Goal: Find specific page/section: Find specific page/section

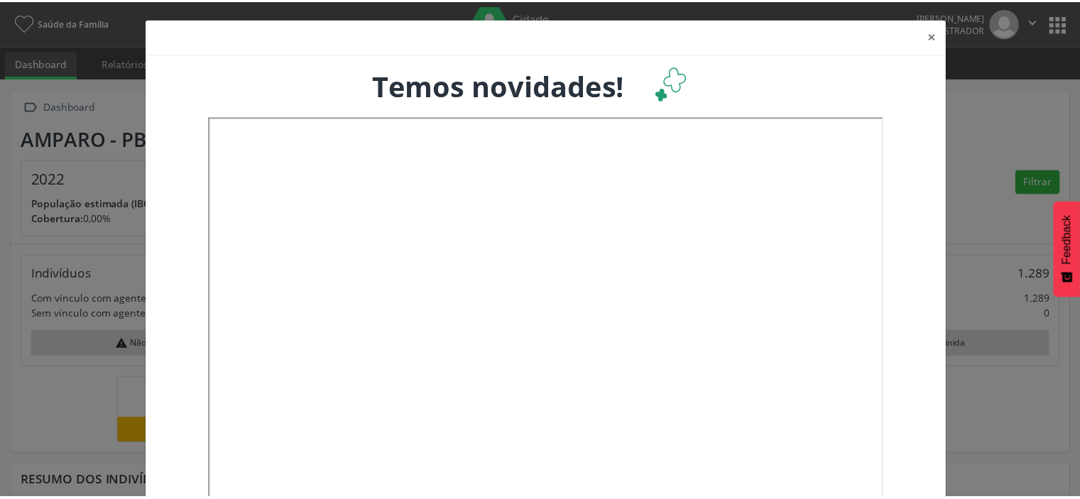
scroll to position [234, 356]
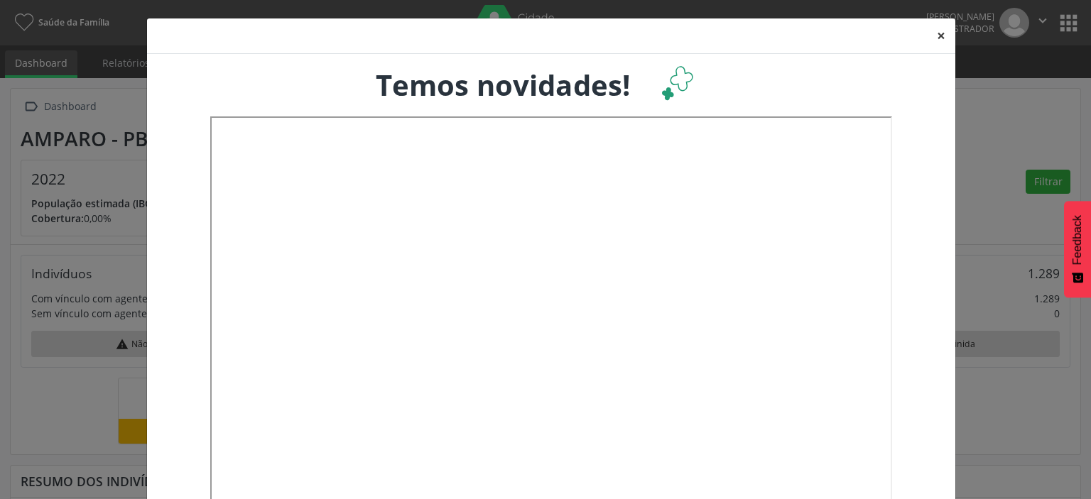
click at [932, 45] on button "×" at bounding box center [941, 35] width 28 height 35
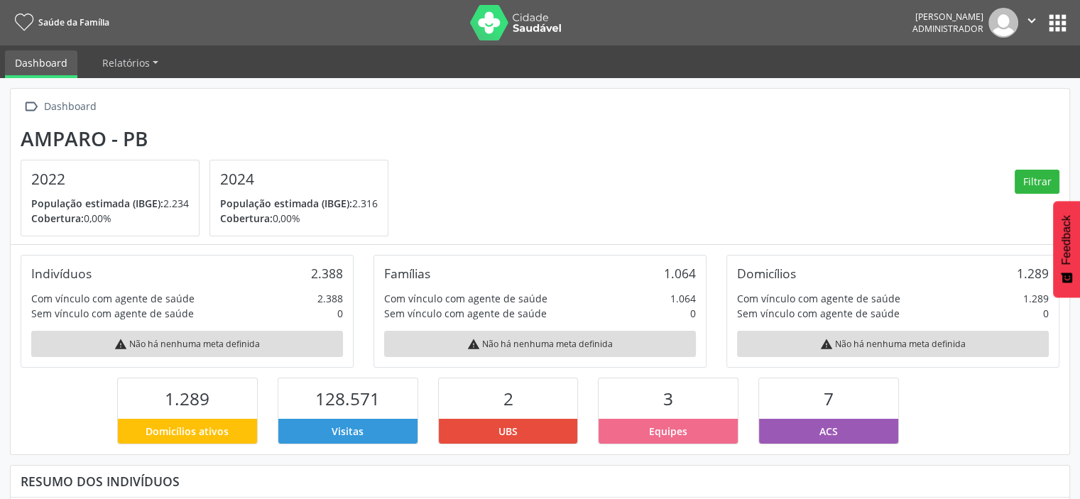
scroll to position [709907, 709790]
click at [1031, 22] on icon "" at bounding box center [1032, 21] width 16 height 16
click at [1057, 23] on button "apps" at bounding box center [1057, 23] width 25 height 25
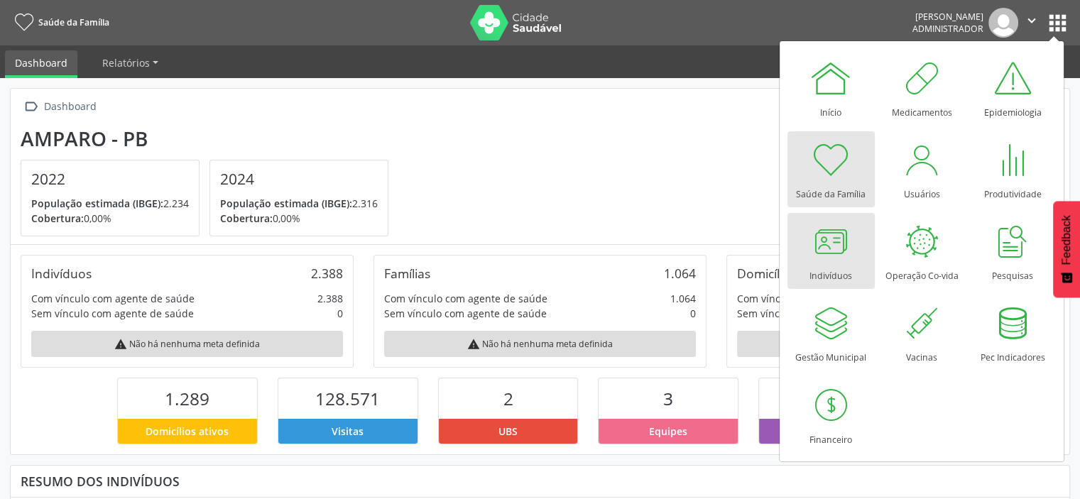
click at [826, 257] on div at bounding box center [831, 241] width 43 height 43
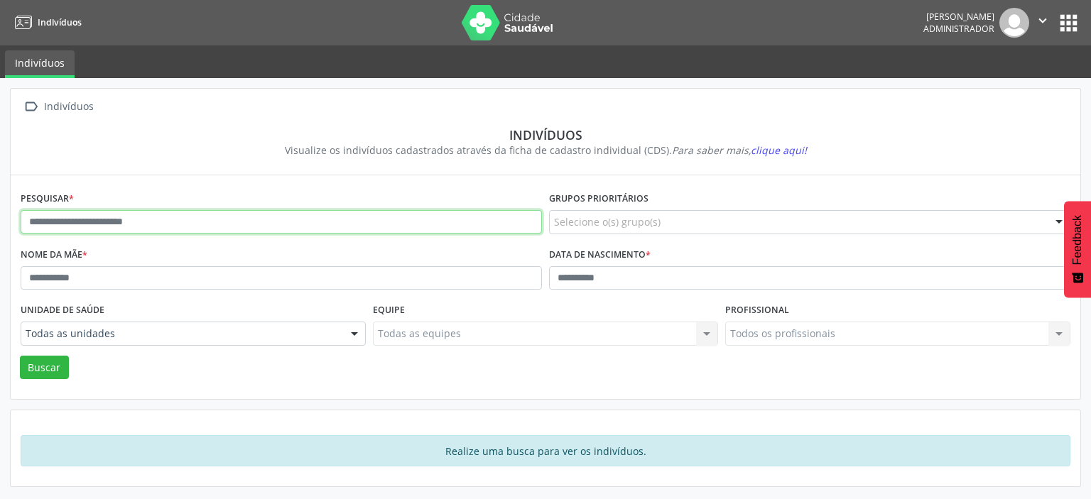
click at [246, 223] on input "text" at bounding box center [281, 222] width 521 height 24
click at [20, 356] on button "Buscar" at bounding box center [44, 368] width 49 height 24
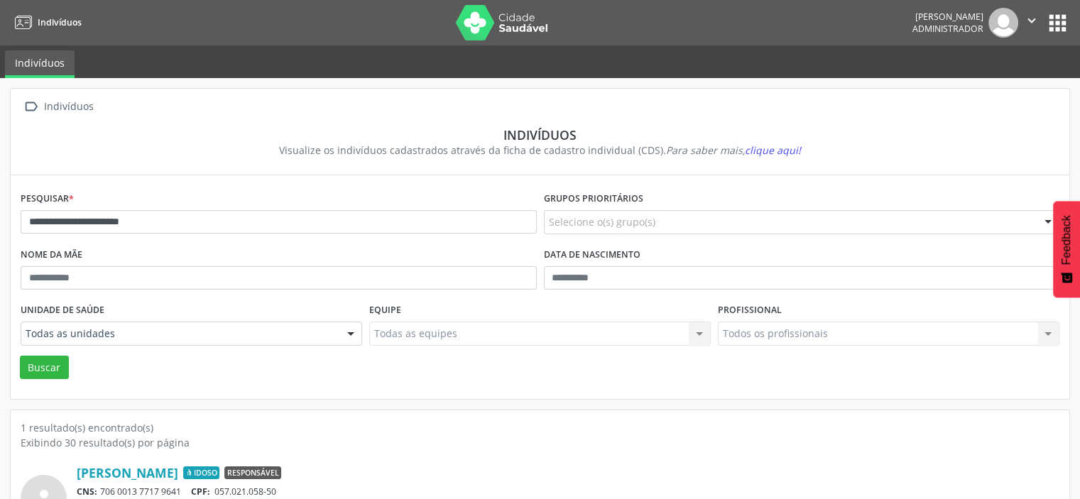
scroll to position [79, 0]
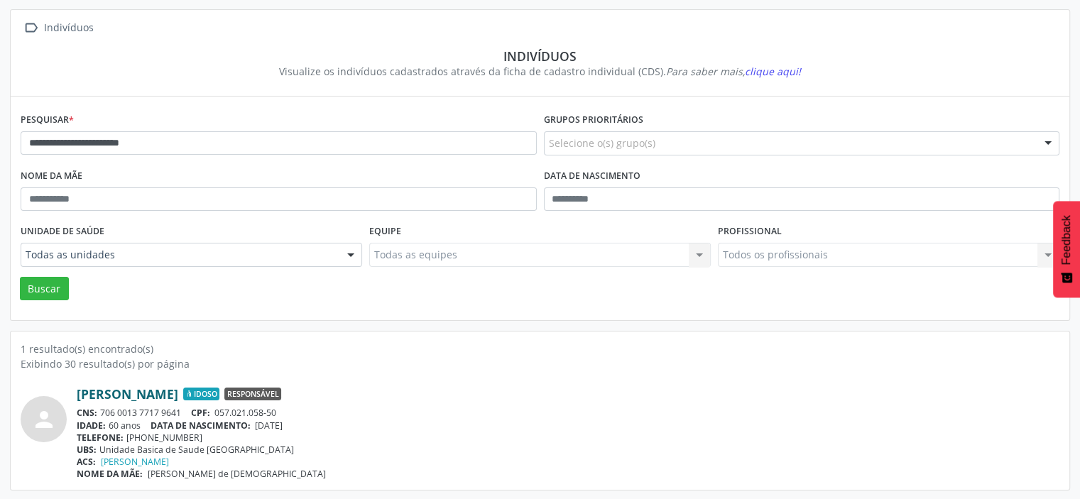
click at [178, 391] on link "José Joseilson dos Santos" at bounding box center [128, 394] width 102 height 16
click at [162, 391] on link "José Joseilson dos Santos" at bounding box center [128, 394] width 102 height 16
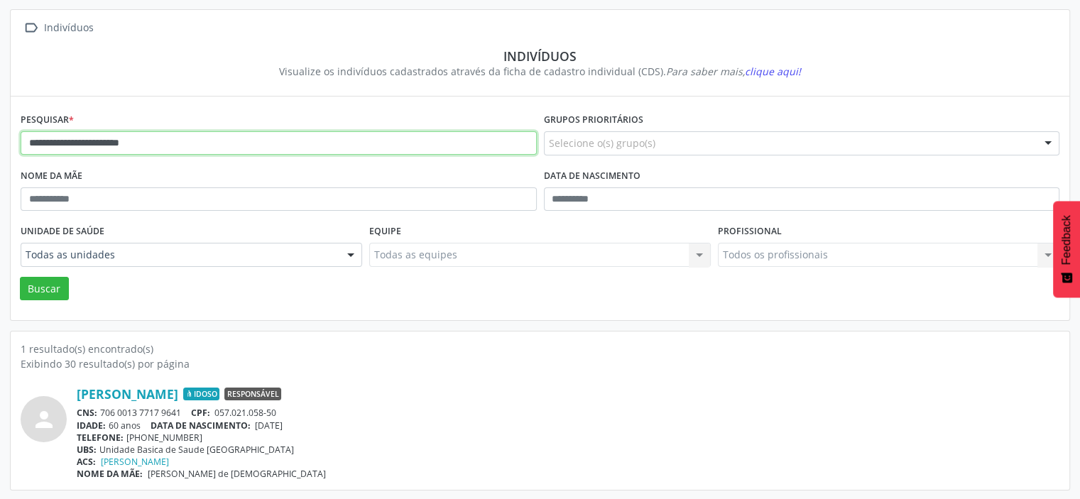
drag, startPoint x: 163, startPoint y: 147, endPoint x: 0, endPoint y: 144, distance: 162.6
click at [0, 144] on div "**********" at bounding box center [540, 249] width 1080 height 501
click at [20, 277] on button "Buscar" at bounding box center [44, 289] width 49 height 24
click at [188, 140] on input "*********" at bounding box center [279, 143] width 516 height 24
click at [20, 277] on button "Buscar" at bounding box center [44, 289] width 49 height 24
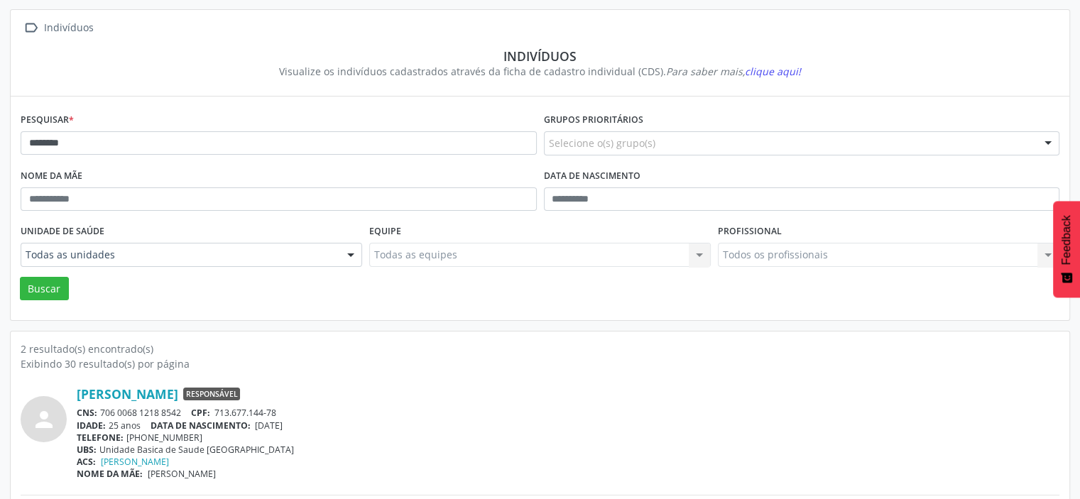
scroll to position [203, 0]
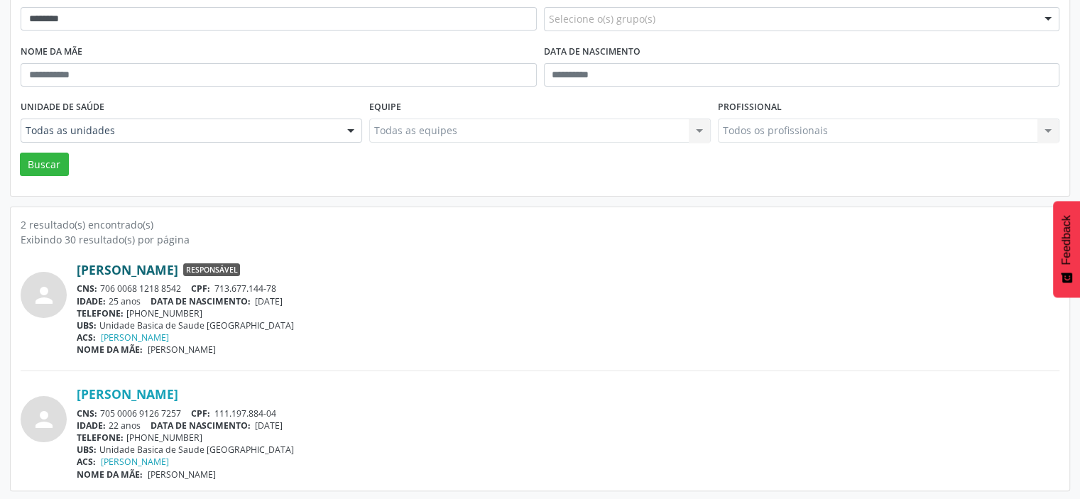
click at [178, 266] on link "Gabriele de Lima Freitas" at bounding box center [128, 270] width 102 height 16
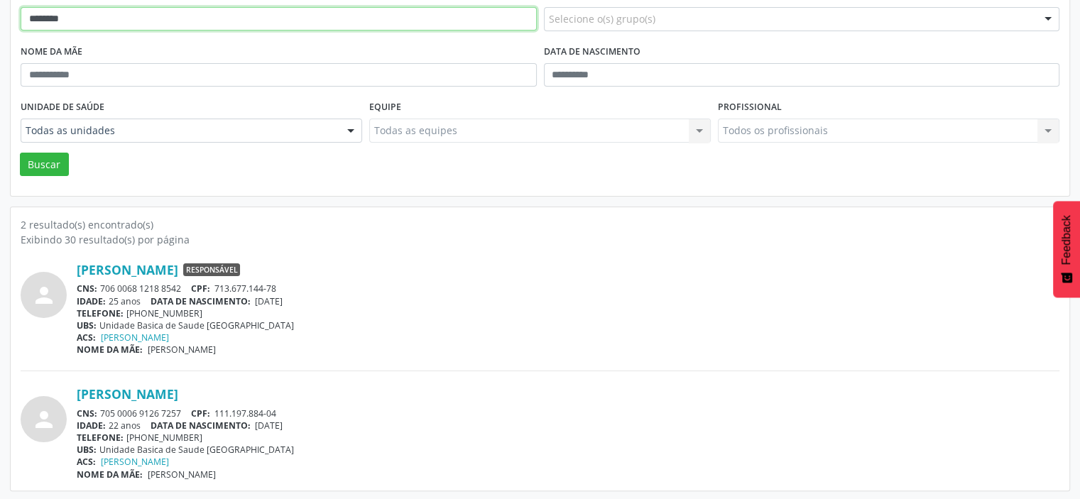
drag, startPoint x: 116, startPoint y: 27, endPoint x: 2, endPoint y: 33, distance: 113.8
click at [2, 33] on div " Indivíduos Indivíduos Visualize os indivíduos cadastrados através da ficha de…" at bounding box center [540, 188] width 1080 height 626
click at [20, 153] on button "Buscar" at bounding box center [44, 165] width 49 height 24
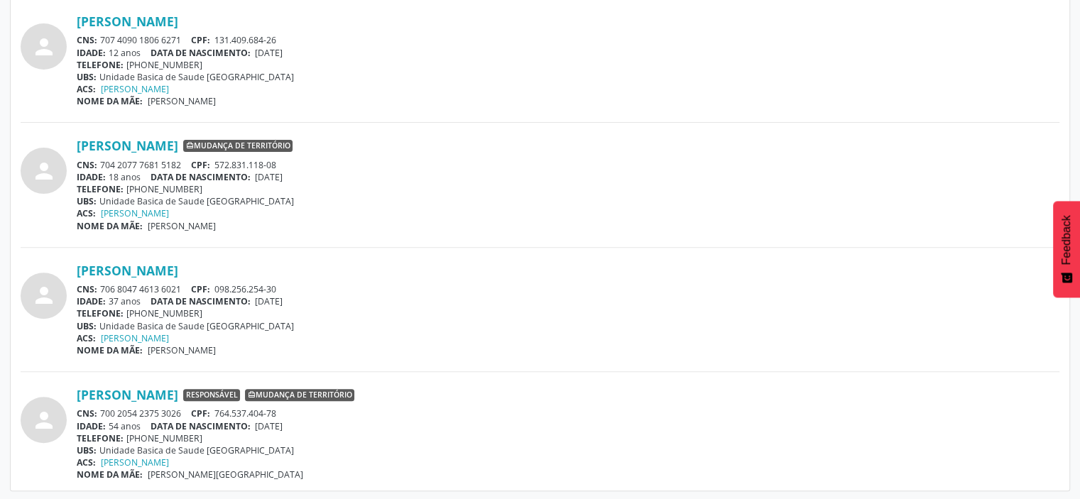
scroll to position [15, 0]
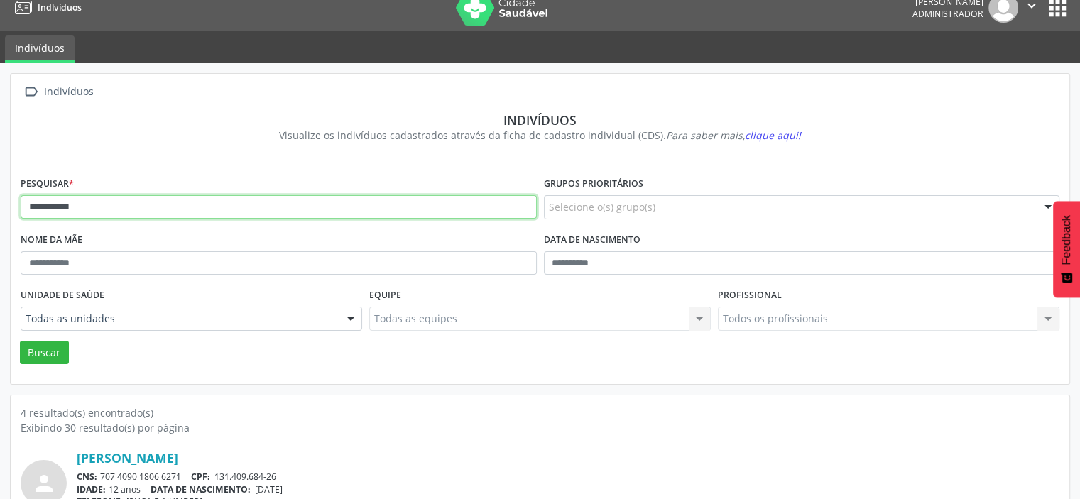
drag, startPoint x: 169, startPoint y: 209, endPoint x: 0, endPoint y: 189, distance: 170.2
click at [0, 189] on div "**********" at bounding box center [540, 500] width 1080 height 875
click at [20, 341] on button "Buscar" at bounding box center [44, 353] width 49 height 24
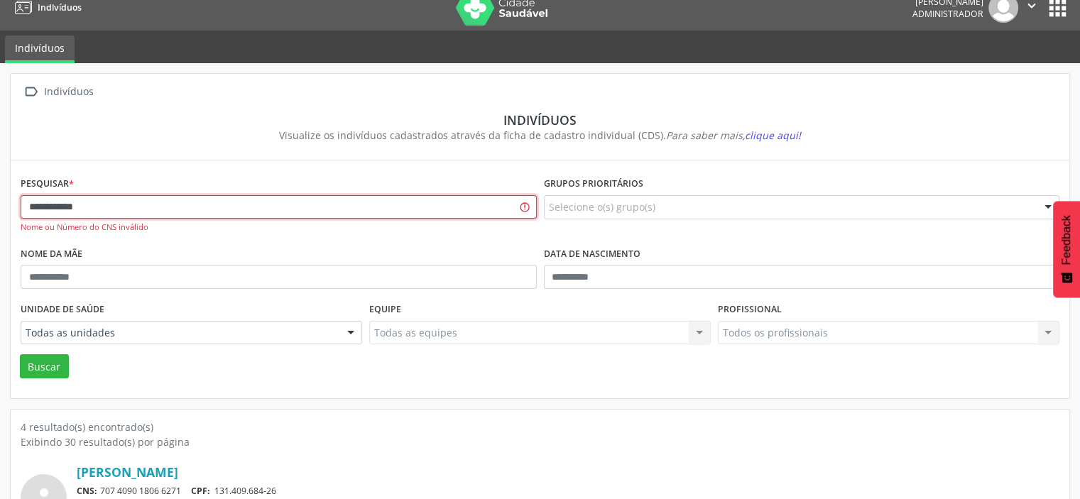
type input "**********"
click at [20, 354] on button "Buscar" at bounding box center [44, 366] width 49 height 24
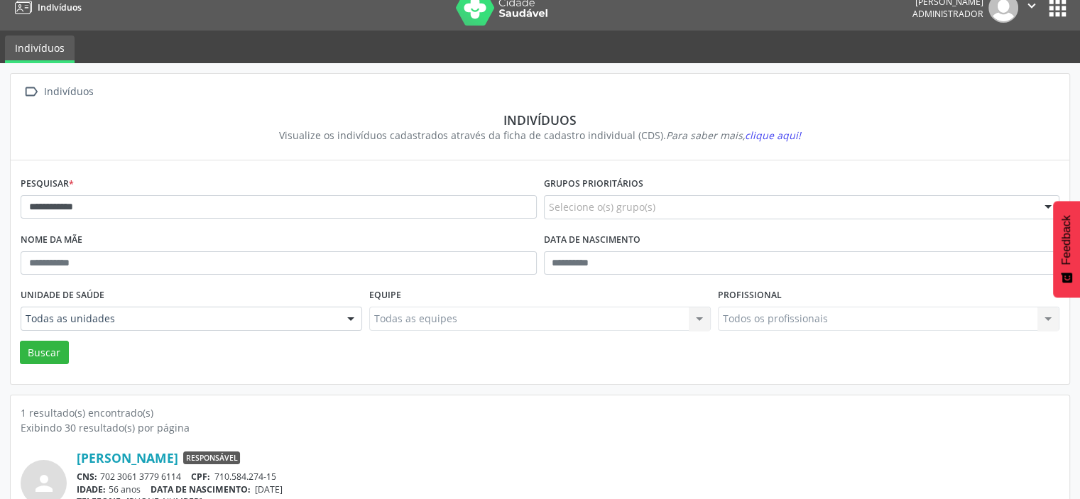
scroll to position [79, 0]
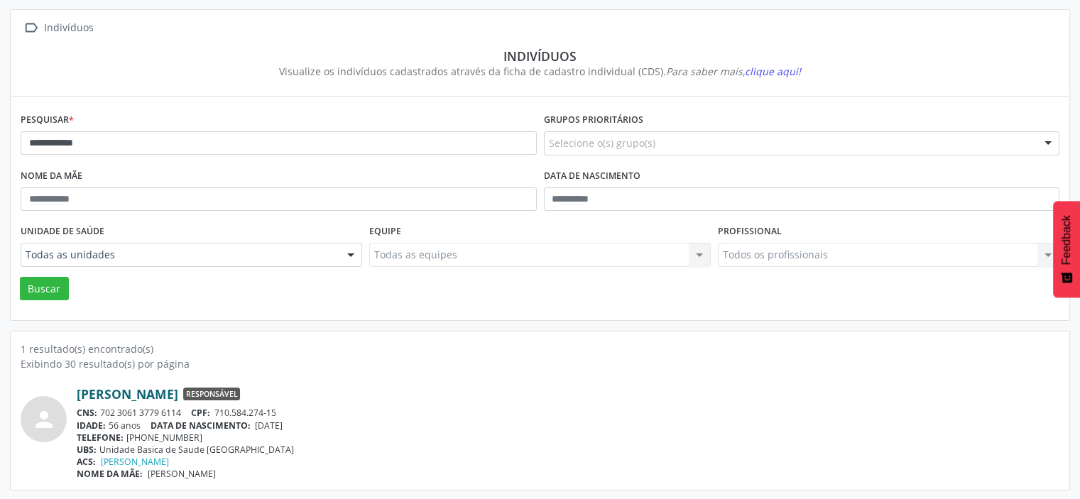
click at [176, 386] on link "João Mariano da Silva" at bounding box center [128, 394] width 102 height 16
